Goal: Task Accomplishment & Management: Use online tool/utility

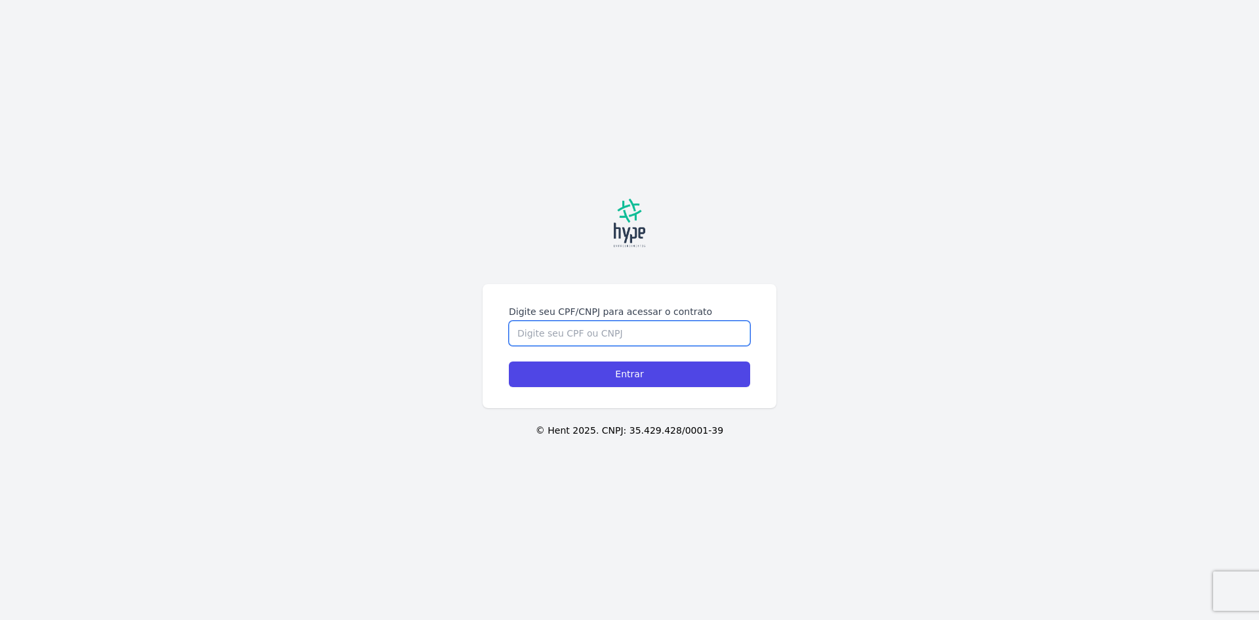
click at [609, 332] on input "Digite seu CPF/CNPJ para acessar o contrato" at bounding box center [629, 333] width 241 height 25
type input "06887496909"
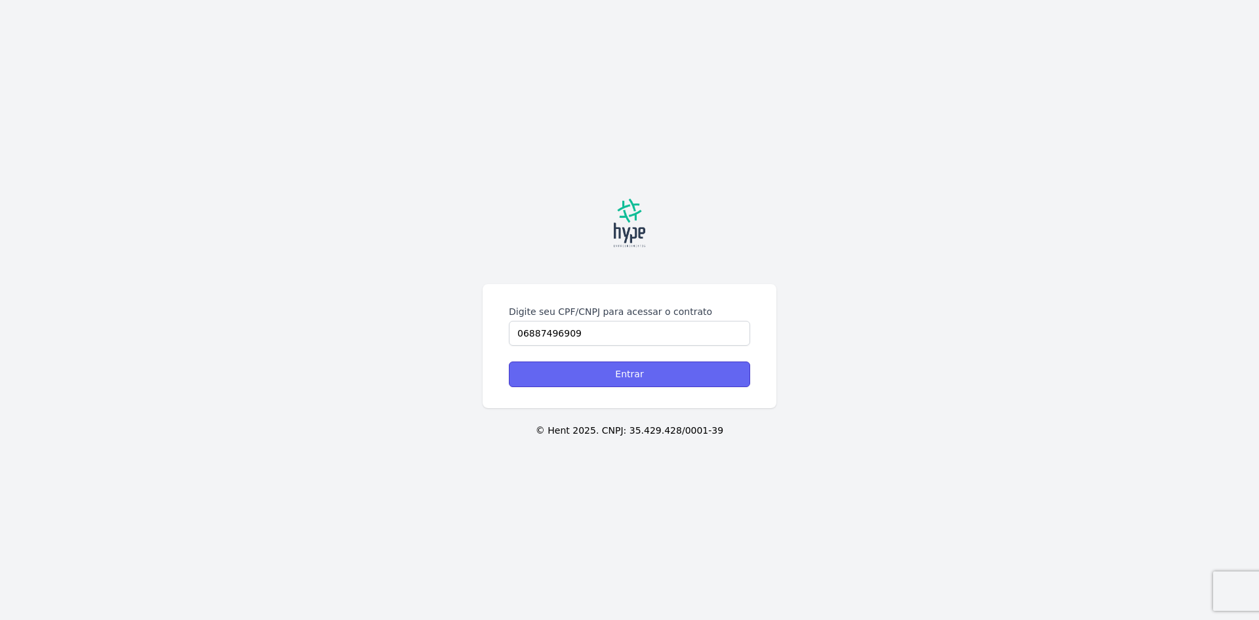
click at [639, 363] on input "Entrar" at bounding box center [629, 374] width 241 height 26
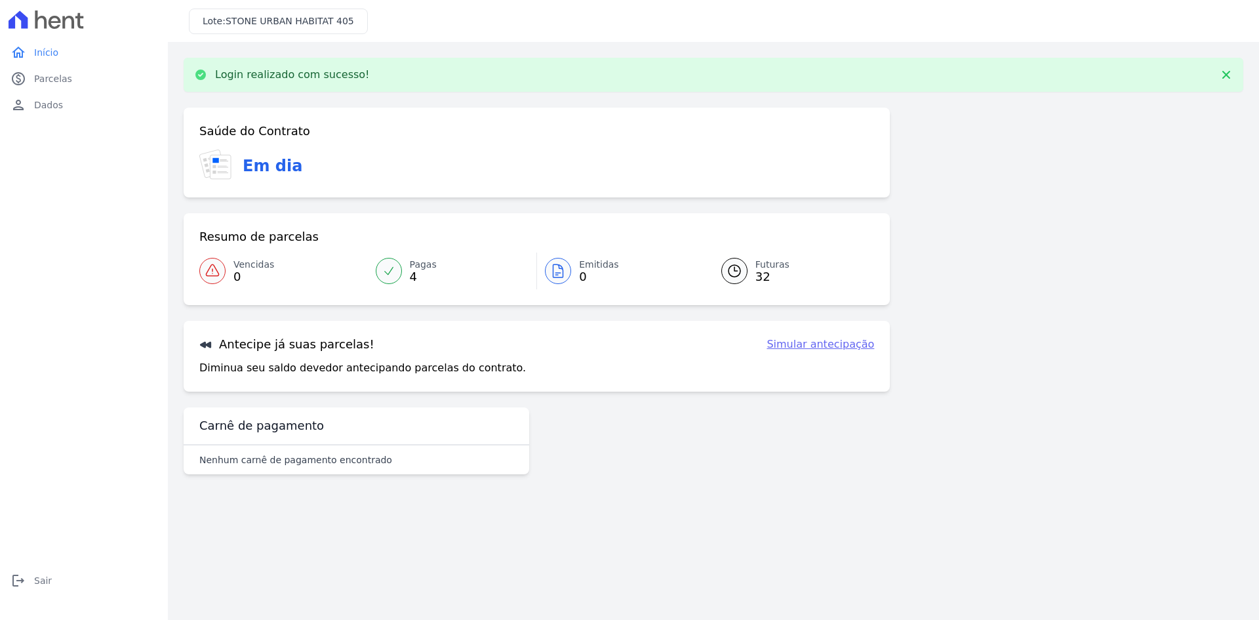
click at [837, 340] on link "Simular antecipação" at bounding box center [820, 344] width 108 height 16
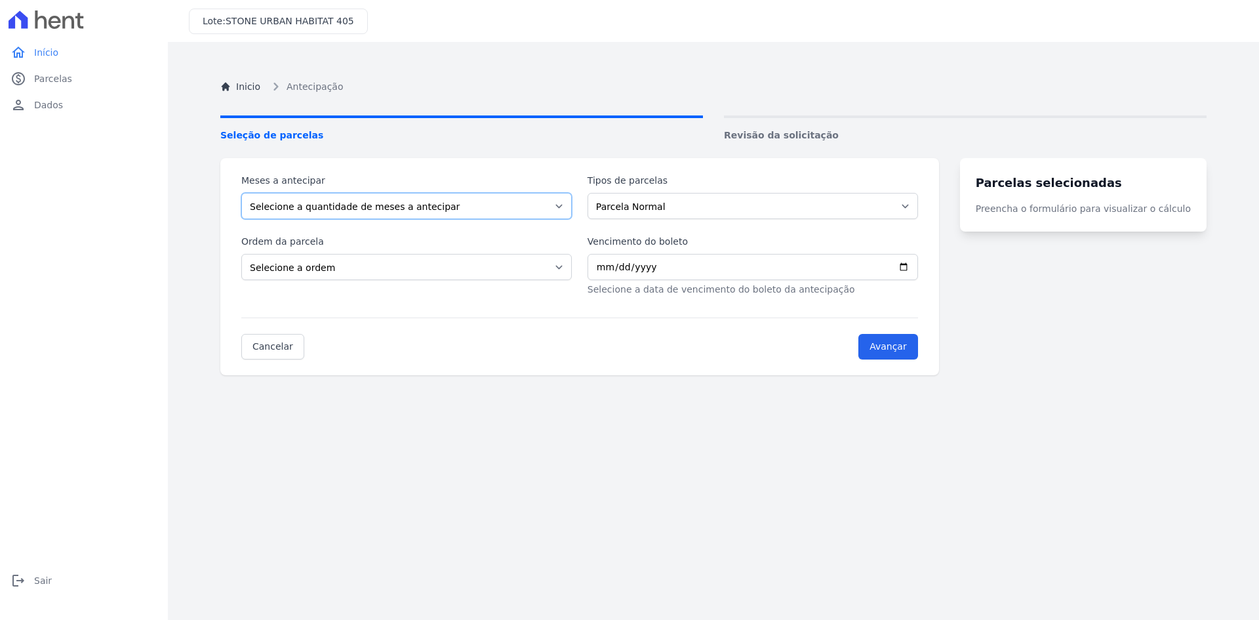
click at [541, 211] on select "Selecione a quantidade de meses a antecipar 1 2 3 4 5 6 7 8 9 10 11 12 13 14 15…" at bounding box center [406, 206] width 330 height 26
select select "10"
click at [241, 193] on select "Selecione a quantidade de meses a antecipar 1 2 3 4 5 6 7 8 9 10 11 12 13 14 15…" at bounding box center [406, 206] width 330 height 26
click at [391, 266] on select "Selecione a ordem Últimas parcelas Primeiras parcelas" at bounding box center [406, 267] width 330 height 26
select select "ending"
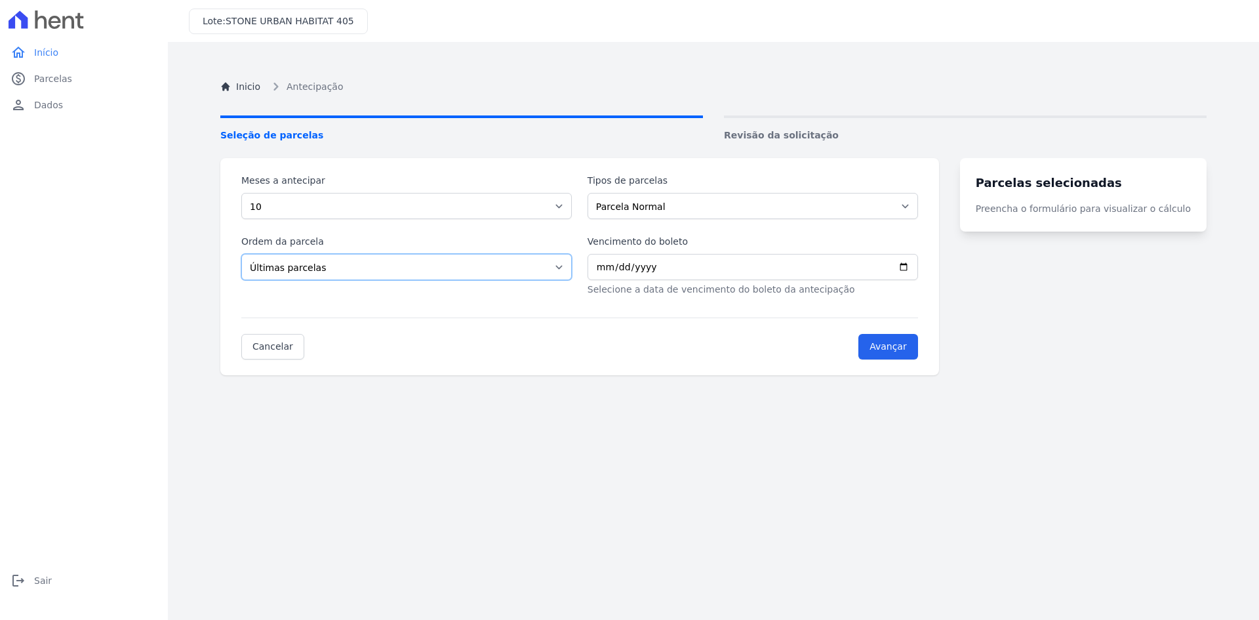
click at [241, 254] on select "Selecione a ordem Últimas parcelas Primeiras parcelas" at bounding box center [406, 267] width 330 height 26
click at [654, 207] on select "Parcela Normal Intercalada" at bounding box center [752, 206] width 330 height 26
click at [656, 208] on select "Parcela Normal Intercalada" at bounding box center [752, 206] width 330 height 26
click at [610, 268] on input "Vencimento do boleto" at bounding box center [752, 267] width 330 height 26
type input "[DATE]"
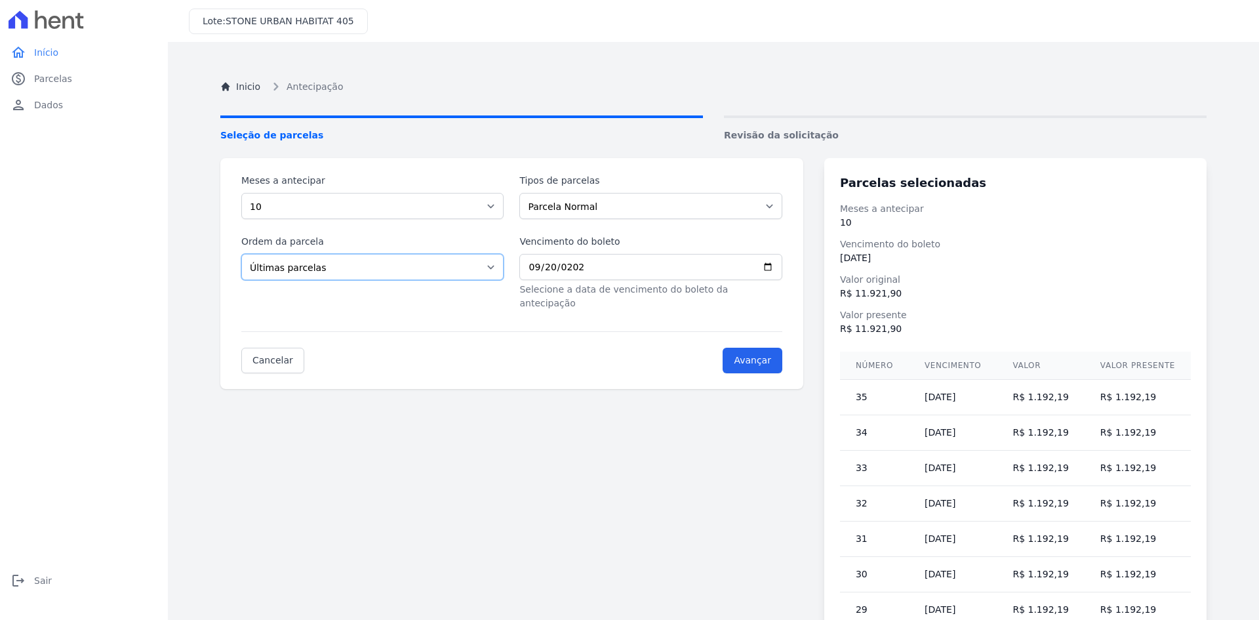
click at [352, 265] on select "Selecione a ordem Últimas parcelas Primeiras parcelas" at bounding box center [372, 267] width 262 height 26
select select "beginning"
click at [241, 254] on select "Selecione a ordem Últimas parcelas Primeiras parcelas" at bounding box center [372, 267] width 262 height 26
click at [778, 354] on input "Avançar" at bounding box center [753, 360] width 60 height 26
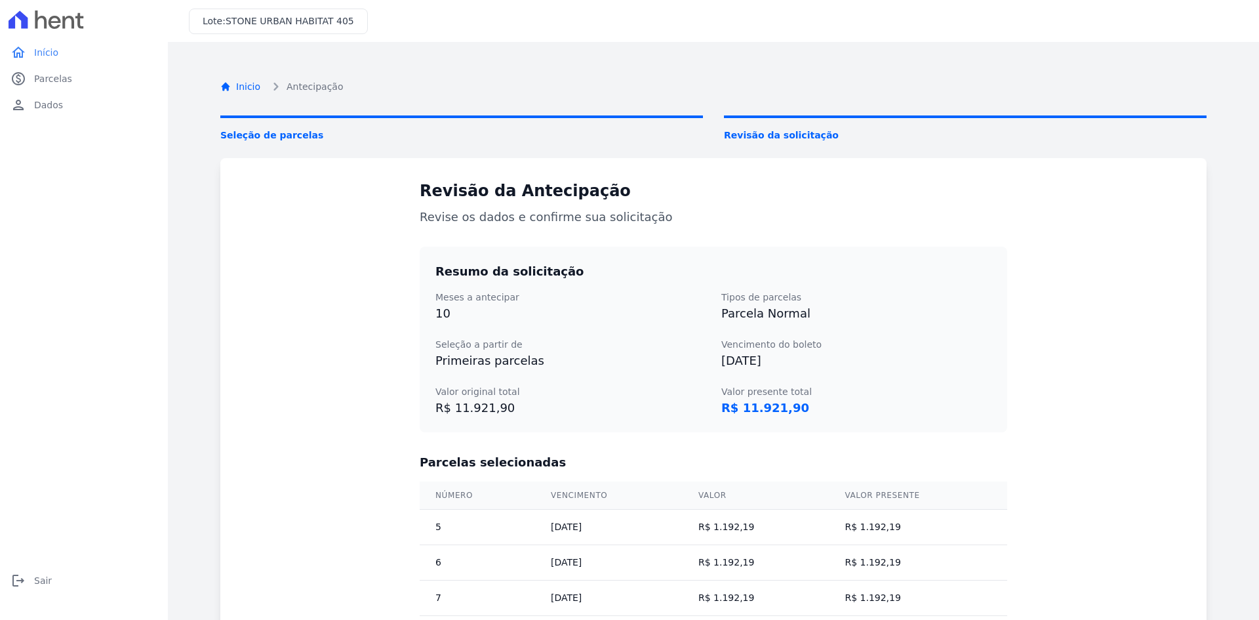
click at [228, 87] on link "Inicio" at bounding box center [240, 87] width 40 height 14
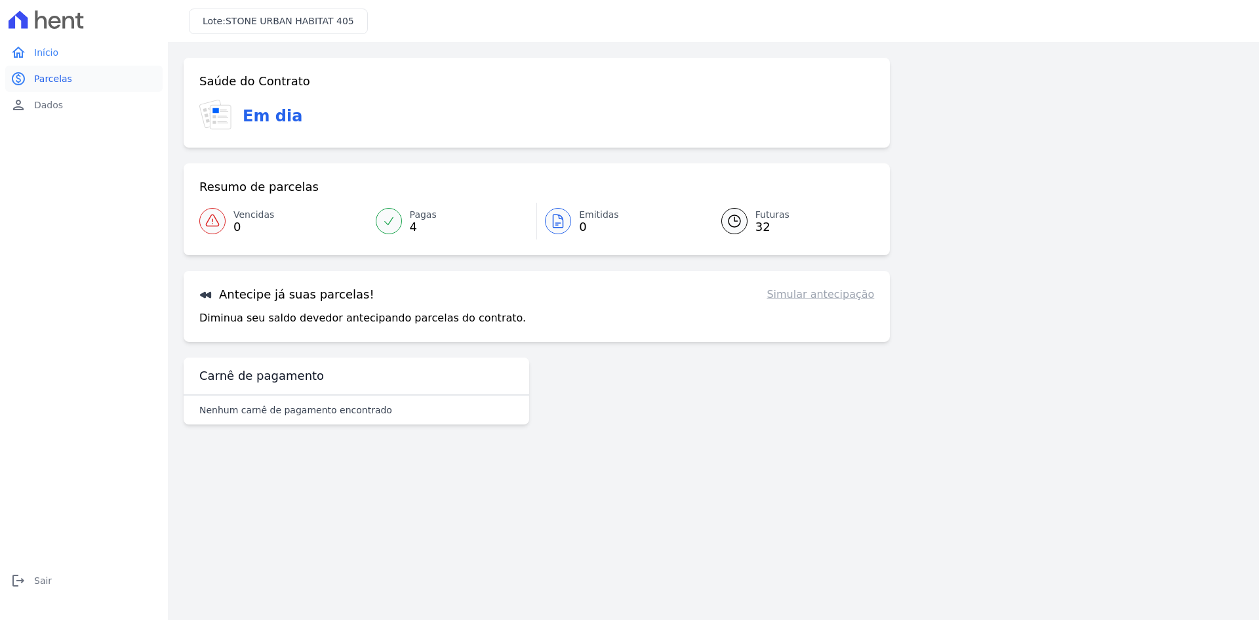
click at [63, 78] on span "Parcelas" at bounding box center [53, 78] width 38 height 13
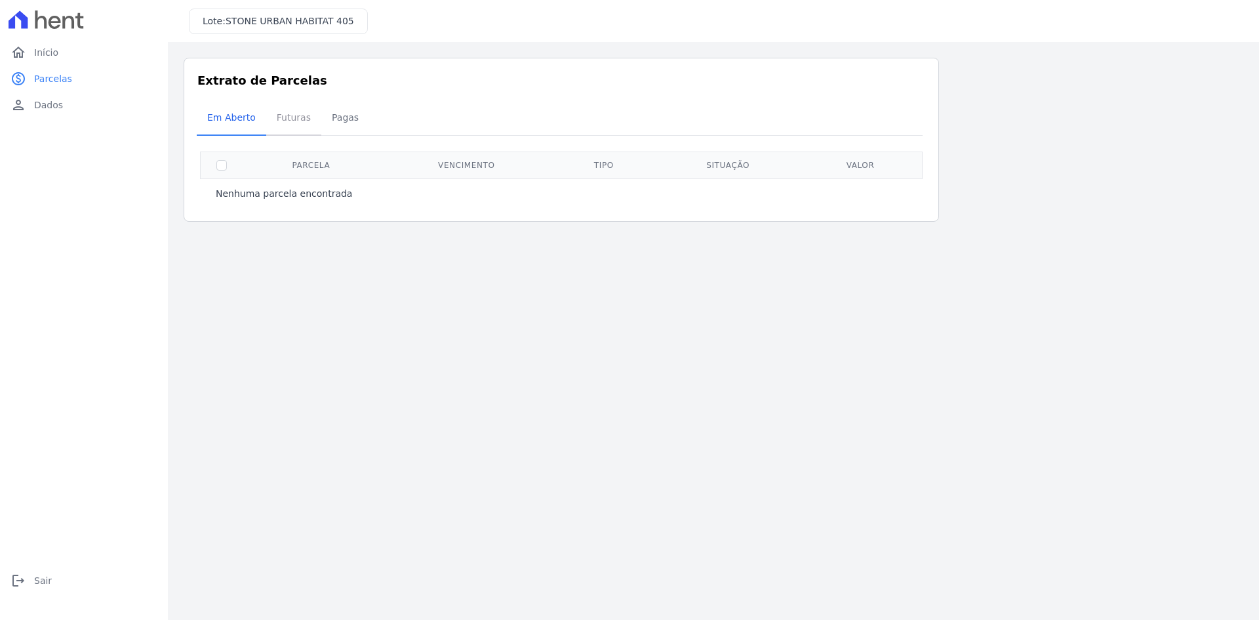
click at [294, 111] on span "Futuras" at bounding box center [294, 117] width 50 height 26
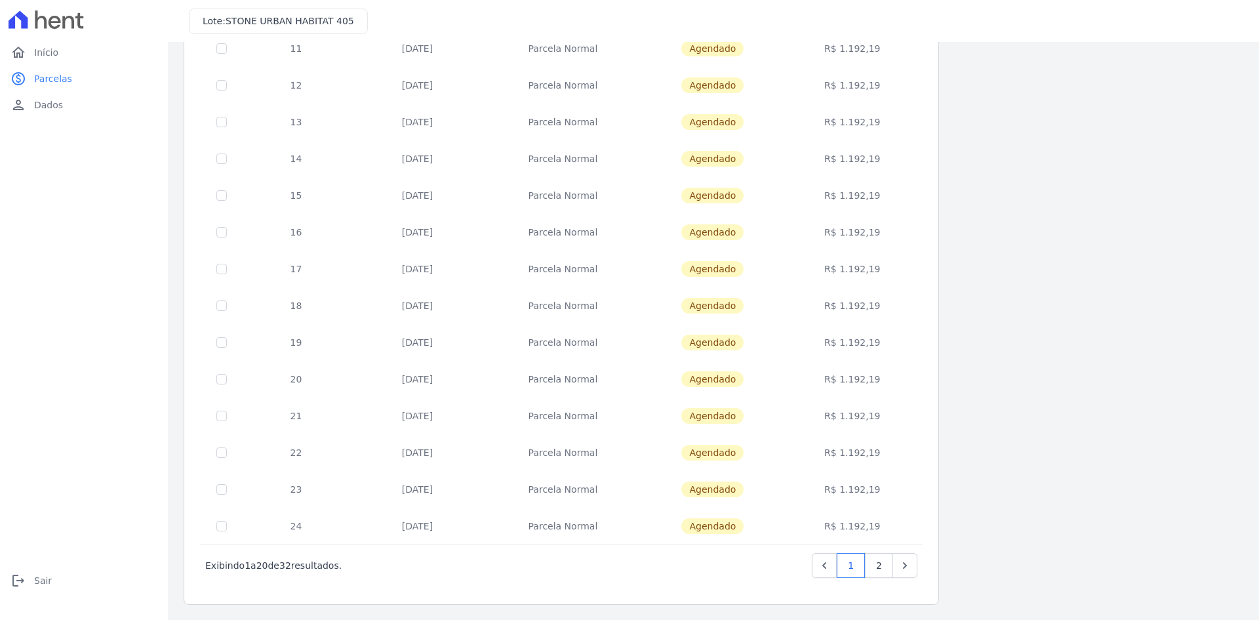
scroll to position [370, 0]
click at [905, 562] on icon "Next" at bounding box center [904, 564] width 13 height 13
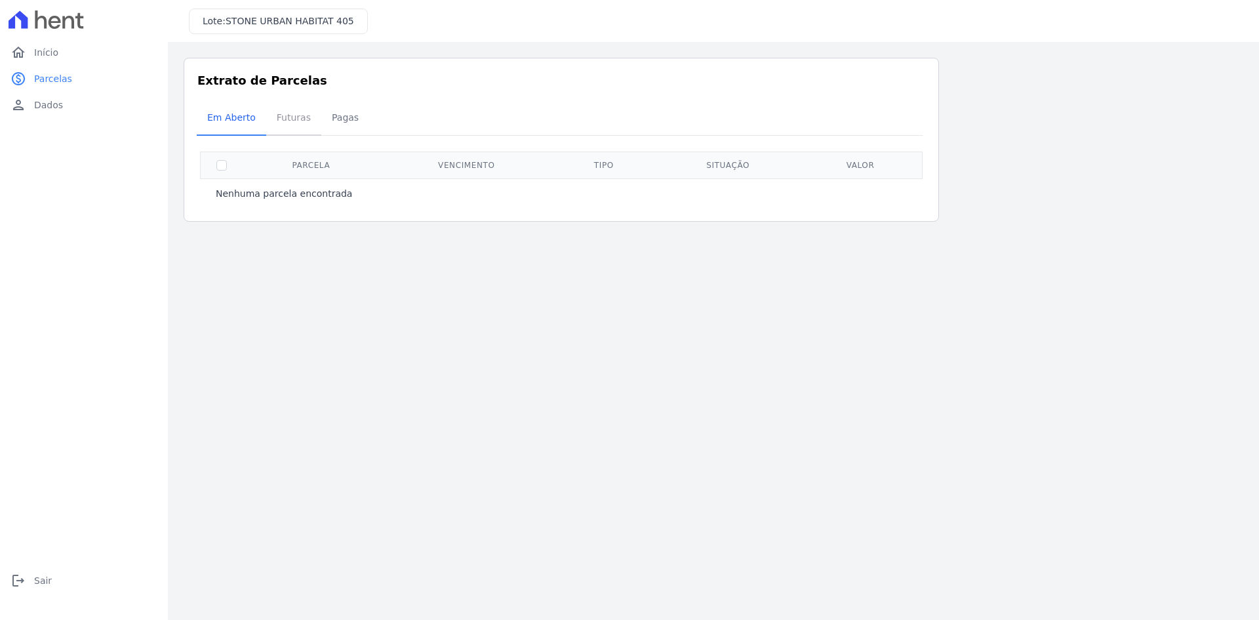
click at [275, 117] on span "Futuras" at bounding box center [294, 117] width 50 height 26
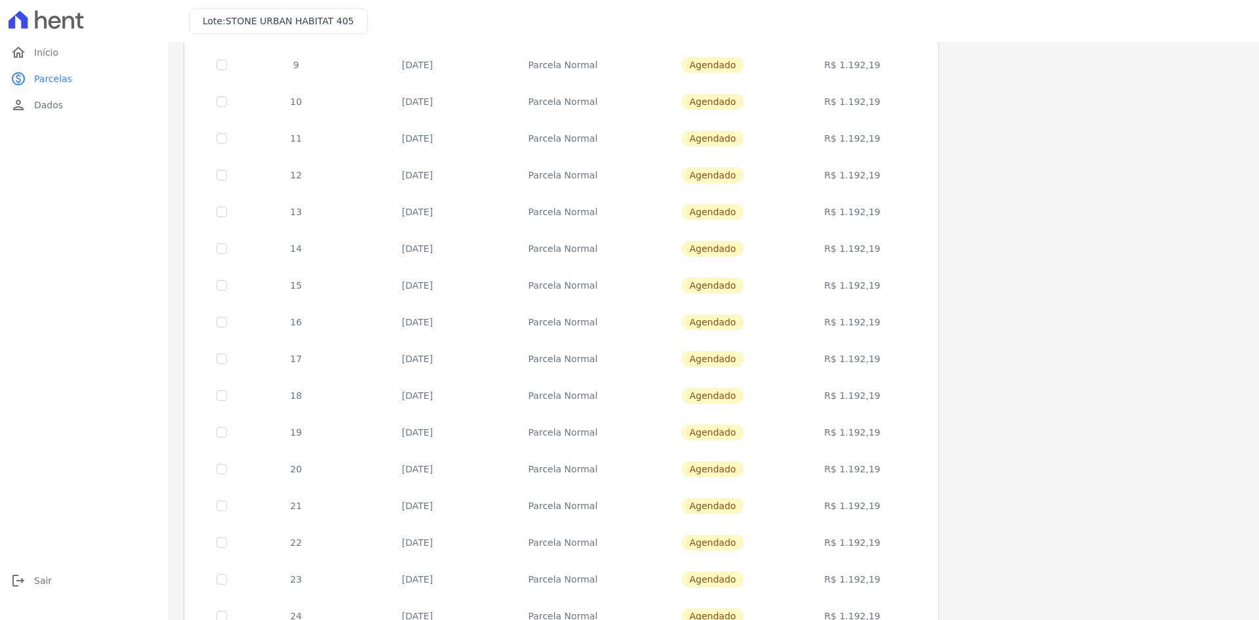
scroll to position [370, 0]
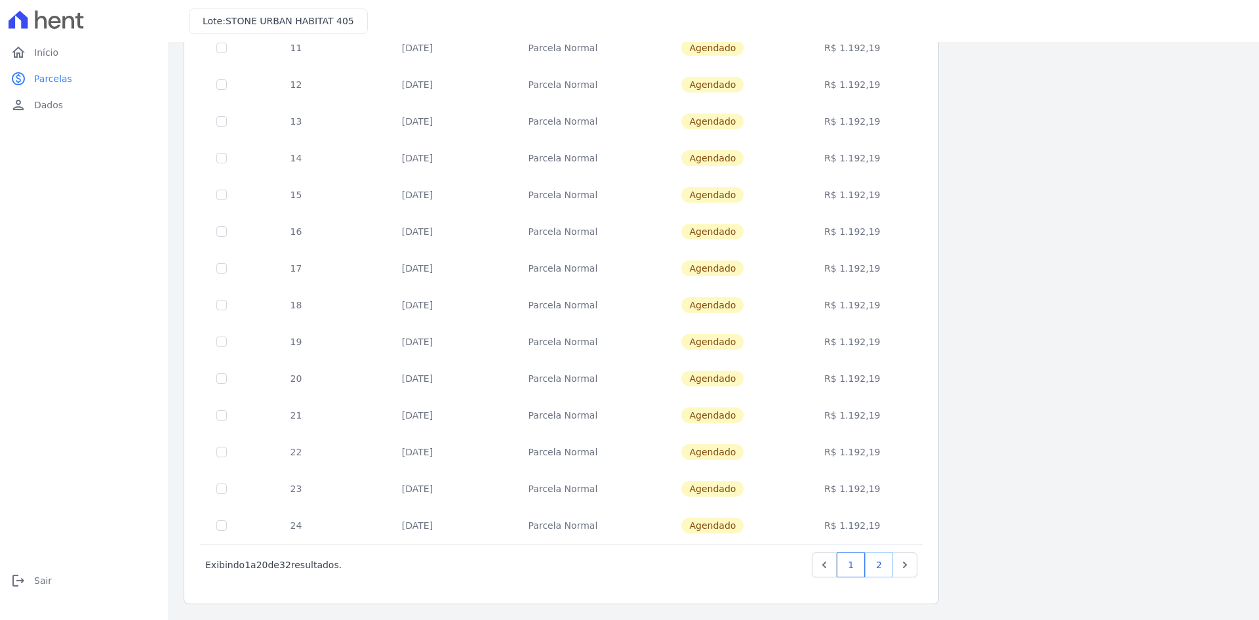
click at [883, 569] on link "2" at bounding box center [879, 564] width 28 height 25
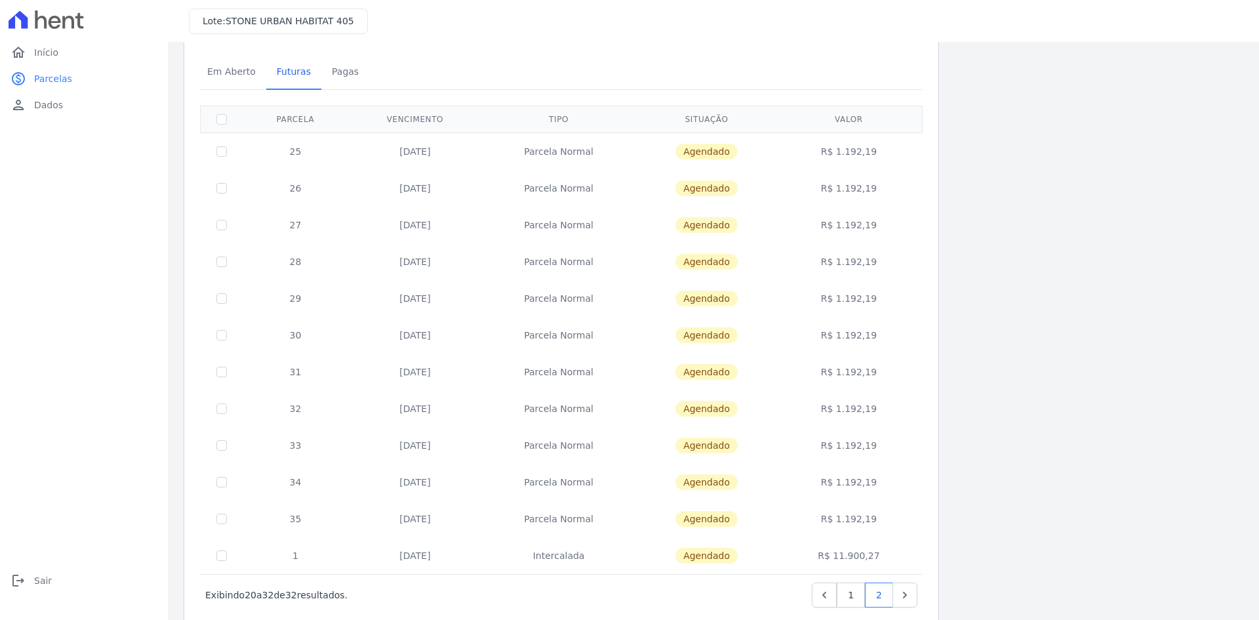
scroll to position [76, 0]
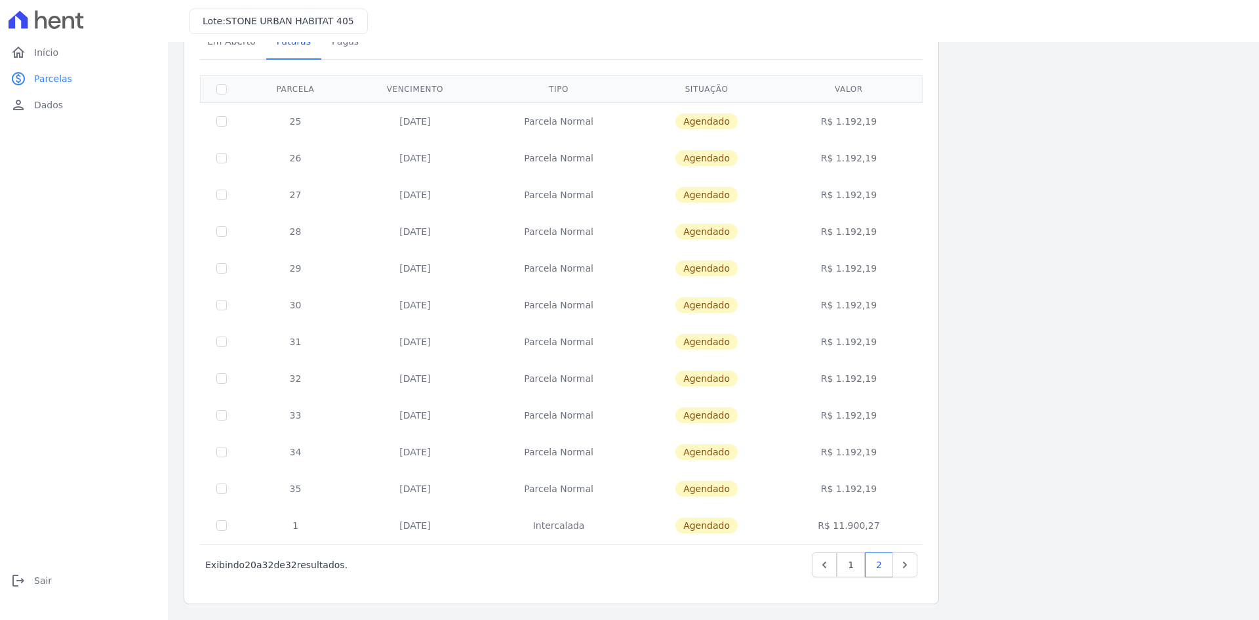
drag, startPoint x: 399, startPoint y: 486, endPoint x: 451, endPoint y: 488, distance: 51.8
click at [451, 488] on td "10/04/2028" at bounding box center [415, 488] width 134 height 37
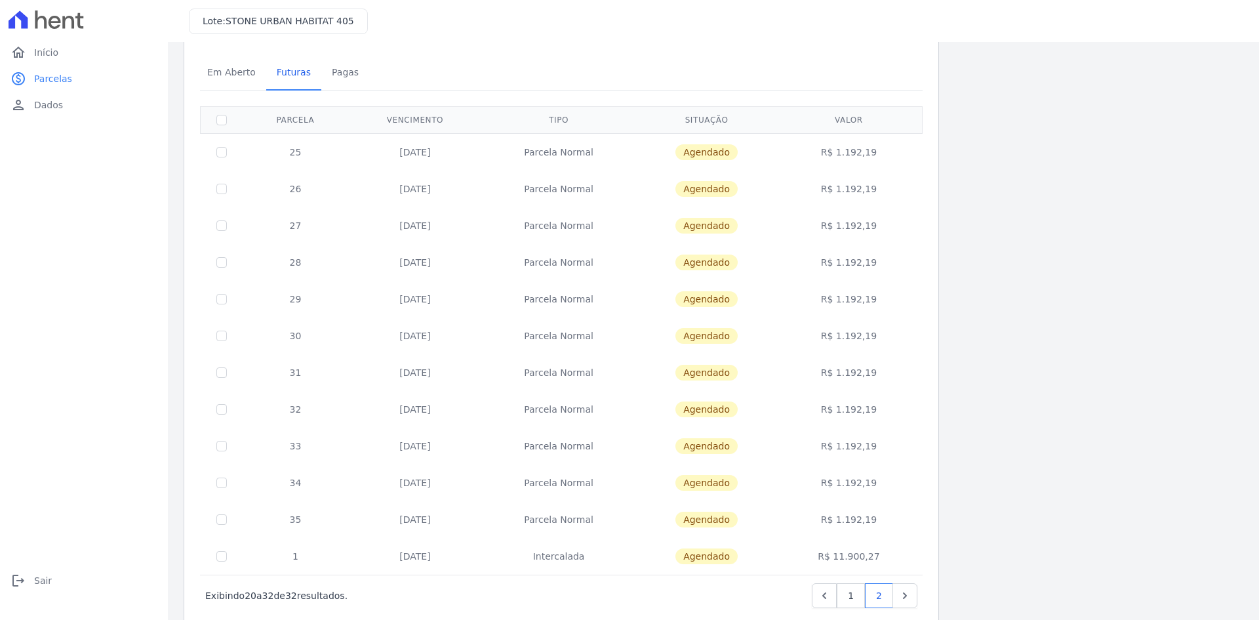
scroll to position [0, 0]
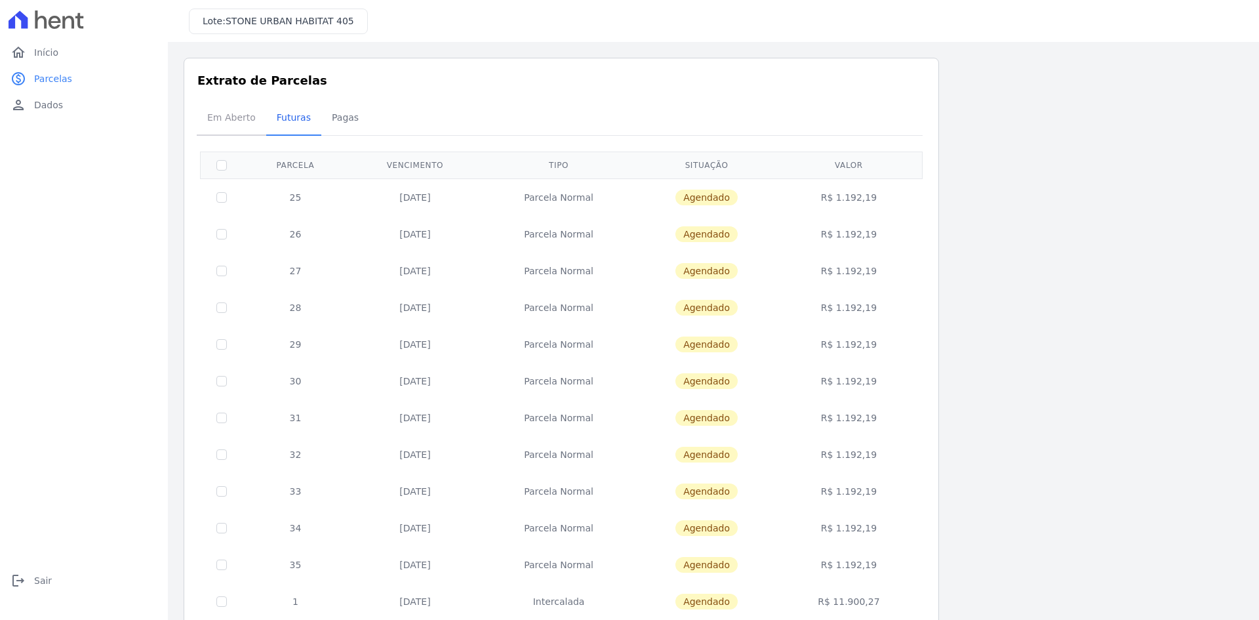
click at [231, 115] on span "Em Aberto" at bounding box center [231, 117] width 64 height 26
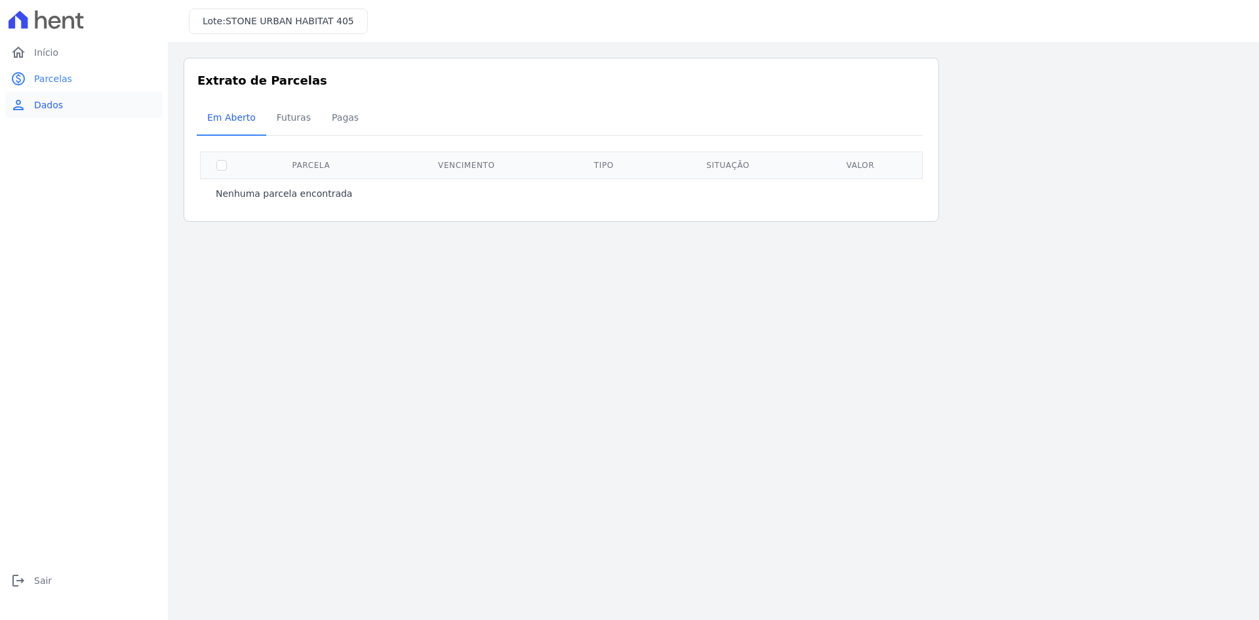
click at [56, 108] on span "Dados" at bounding box center [48, 104] width 29 height 13
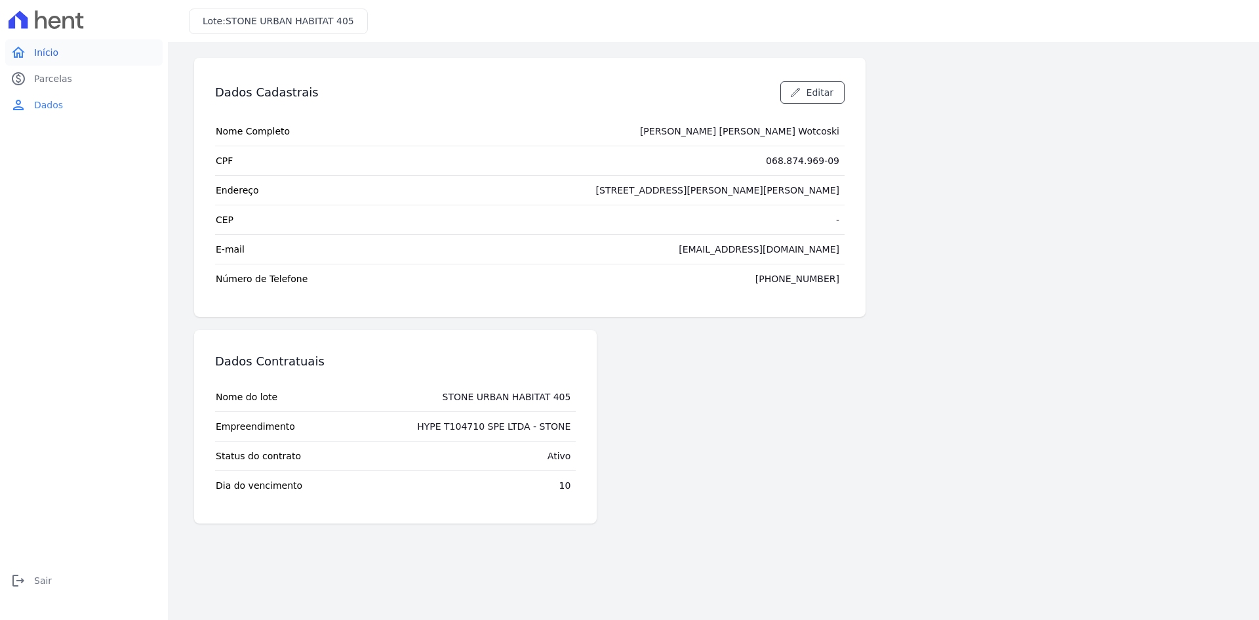
click at [40, 51] on span "Início" at bounding box center [46, 52] width 24 height 13
